Goal: Task Accomplishment & Management: Manage account settings

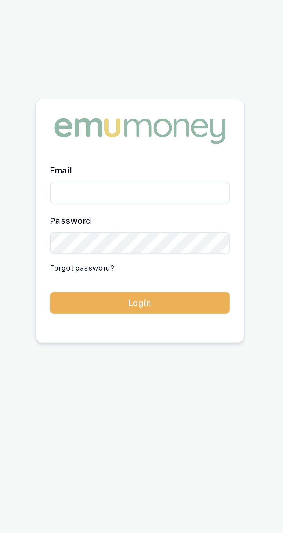
click at [105, 258] on input "Email" at bounding box center [141, 253] width 87 height 10
type input "brad.hearns@emumoney.com.au"
click at [98, 301] on button "Login" at bounding box center [141, 306] width 87 height 10
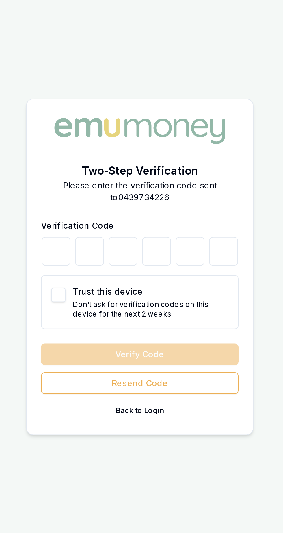
click at [103, 284] on button "Trust this device" at bounding box center [102, 280] width 7 height 7
checkbox input "true"
click at [102, 266] on input "number" at bounding box center [101, 259] width 14 height 14
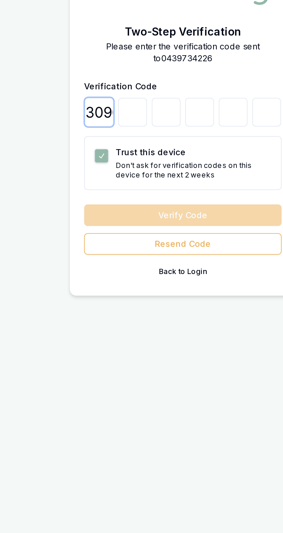
click at [102, 266] on input "30903" at bounding box center [101, 259] width 14 height 14
click at [103, 266] on input "309" at bounding box center [101, 259] width 14 height 14
click at [102, 266] on input "39" at bounding box center [101, 259] width 14 height 14
type input "9"
click at [104, 266] on input "9" at bounding box center [101, 259] width 14 height 14
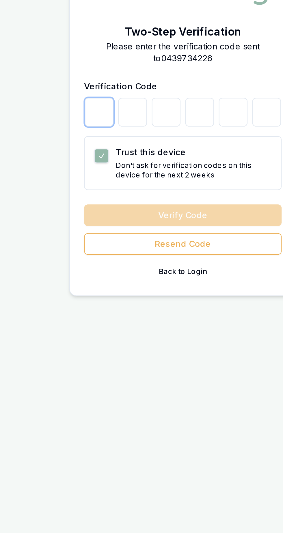
type input "3"
type input "0"
type input "9"
type input "0"
type input "3"
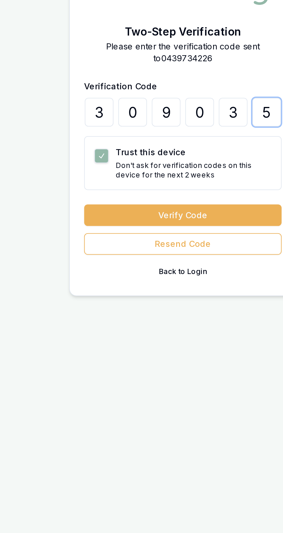
type input "5"
click at [104, 314] on button "Verify Code" at bounding box center [141, 309] width 95 height 10
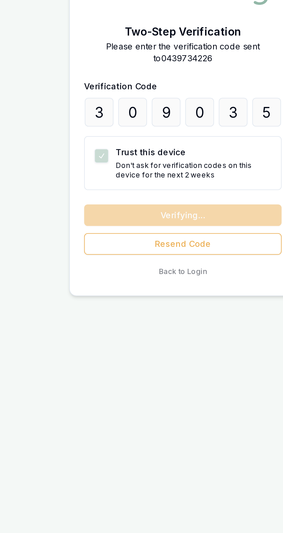
scroll to position [10, 0]
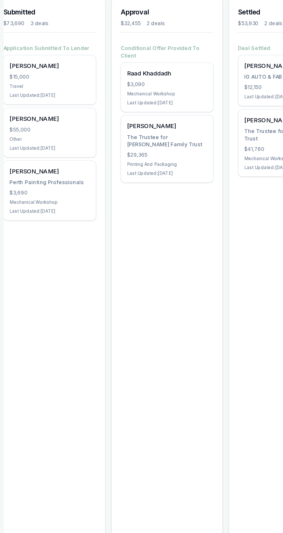
scroll to position [0, 191]
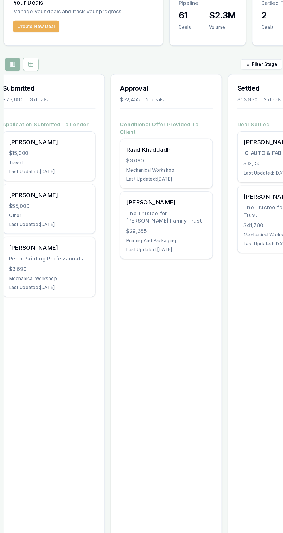
click at [125, 183] on div "Rohan Thomas The Trustee for Thomas Family Trust $29,365 Printing And Packaging…" at bounding box center [150, 203] width 72 height 52
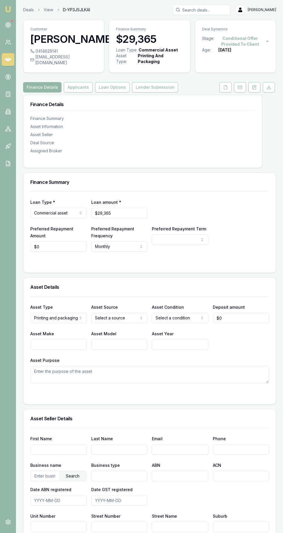
click at [226, 90] on icon at bounding box center [226, 87] width 5 height 5
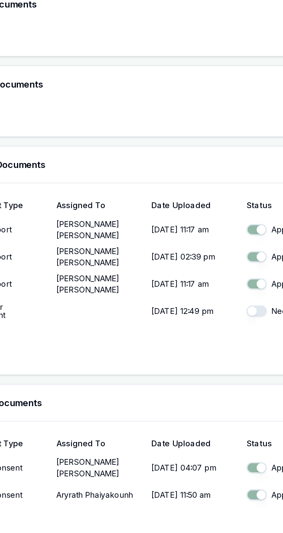
scroll to position [159, 0]
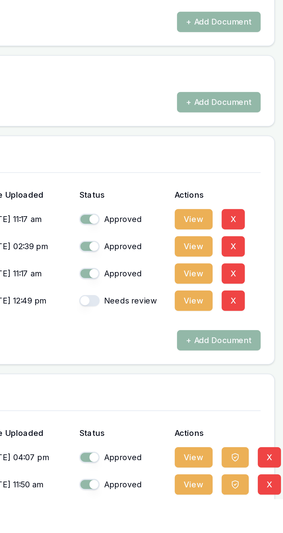
click at [238, 517] on button "View" at bounding box center [234, 512] width 19 height 10
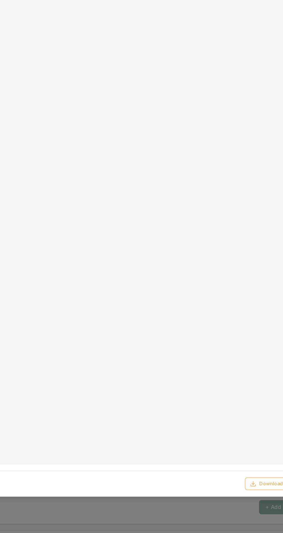
scroll to position [123, 0]
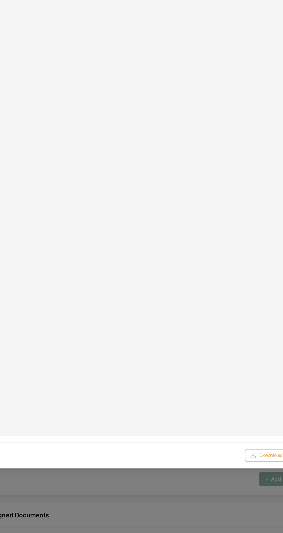
click at [160, 509] on div at bounding box center [141, 266] width 283 height 533
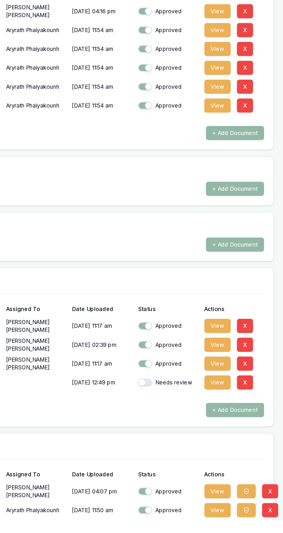
scroll to position [159, 0]
click at [255, 514] on icon "button" at bounding box center [256, 512] width 5 height 5
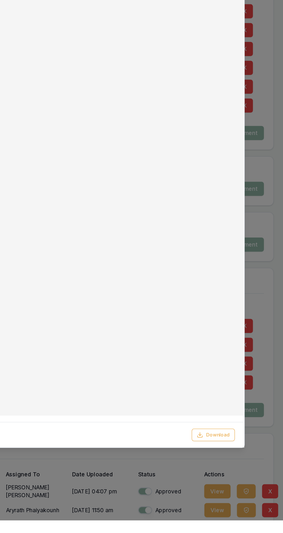
scroll to position [125, 0]
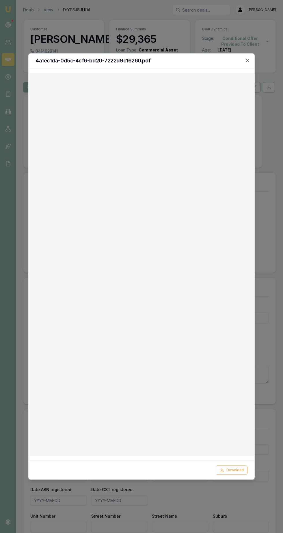
click at [187, 510] on div at bounding box center [141, 266] width 283 height 533
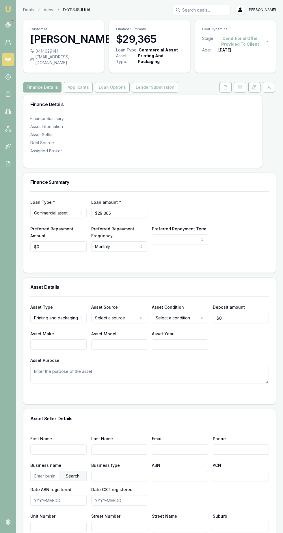
click at [8, 25] on icon at bounding box center [8, 25] width 6 height 6
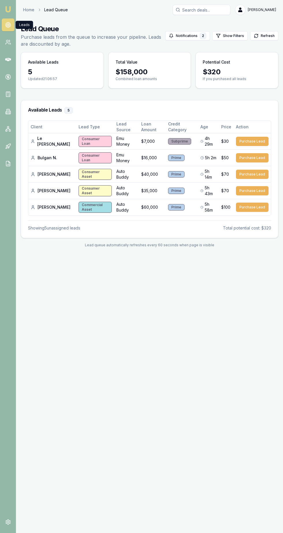
click at [8, 42] on icon at bounding box center [8, 42] width 6 height 6
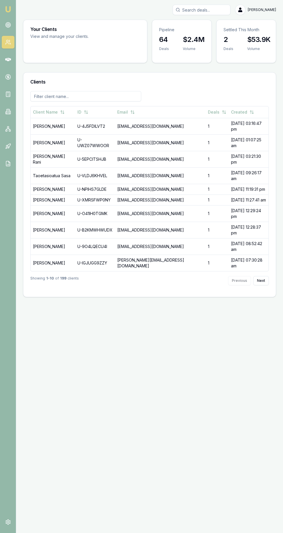
click at [8, 60] on icon at bounding box center [8, 59] width 6 height 3
